Goal: Navigation & Orientation: Find specific page/section

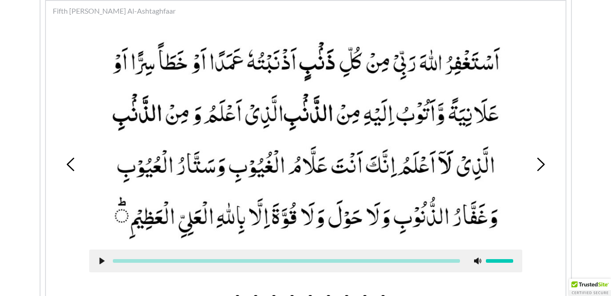
click at [100, 260] on use at bounding box center [101, 261] width 5 height 7
click at [100, 260] on use at bounding box center [102, 261] width 6 height 7
click at [99, 260] on icon at bounding box center [101, 260] width 7 height 7
click at [101, 261] on icon at bounding box center [101, 260] width 7 height 7
